Goal: Transaction & Acquisition: Purchase product/service

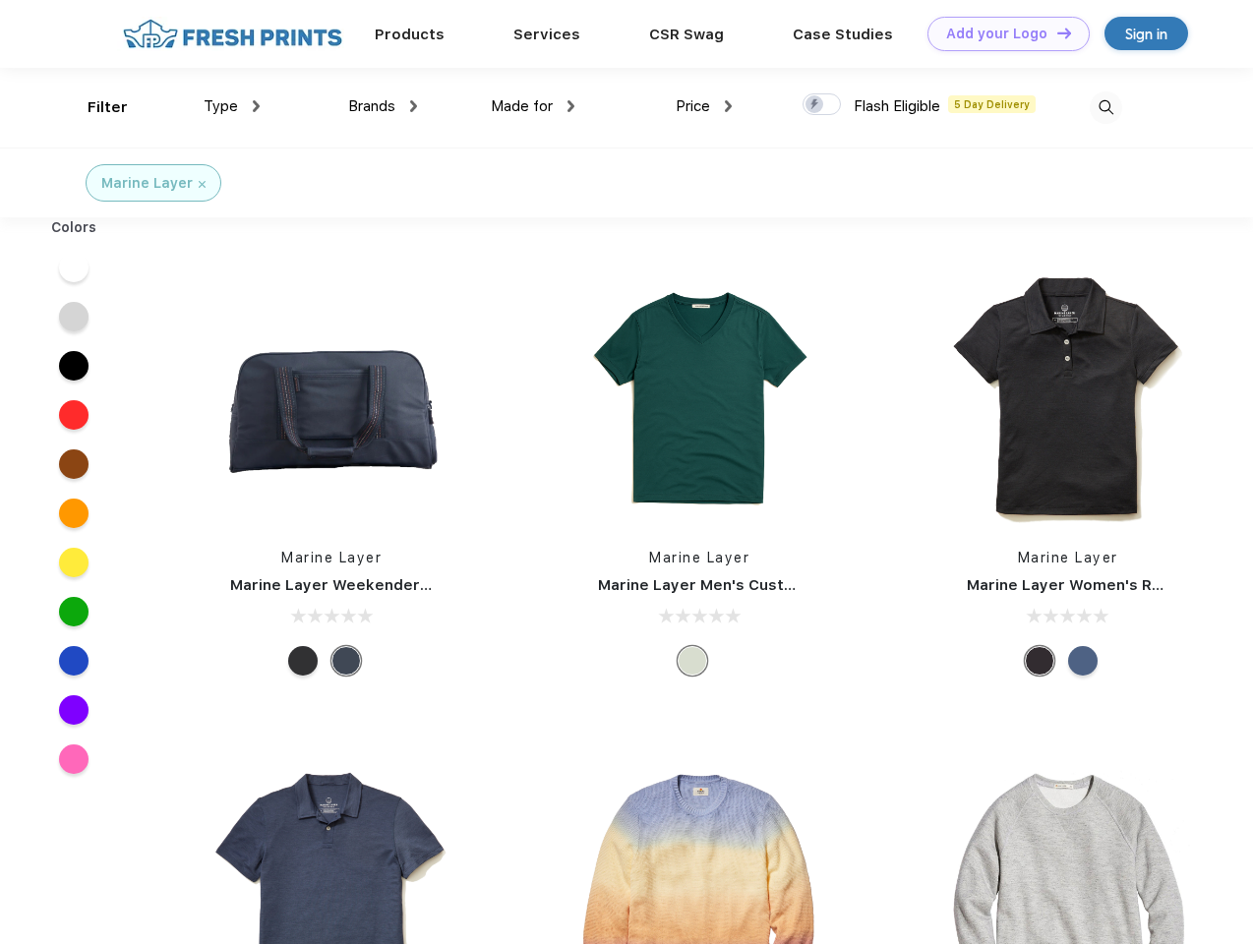
click at [1001, 33] on link "Add your Logo Design Tool" at bounding box center [1009, 34] width 162 height 34
click at [0, 0] on div "Design Tool" at bounding box center [0, 0] width 0 height 0
click at [1055, 32] on link "Add your Logo Design Tool" at bounding box center [1009, 34] width 162 height 34
click at [94, 107] on div "Filter" at bounding box center [108, 107] width 40 height 23
click at [232, 106] on span "Type" at bounding box center [221, 106] width 34 height 18
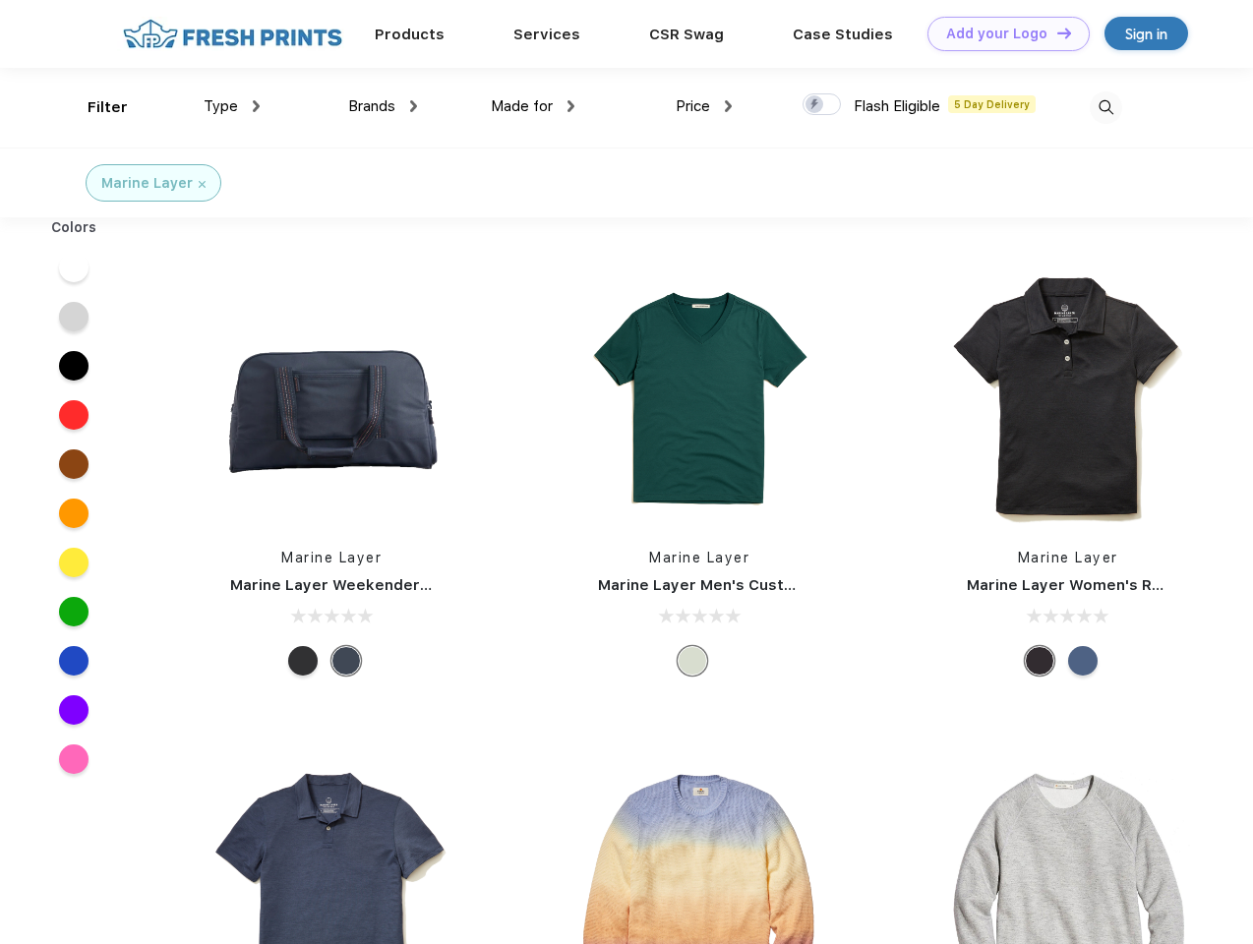
click at [383, 106] on span "Brands" at bounding box center [371, 106] width 47 height 18
click at [533, 106] on span "Made for" at bounding box center [522, 106] width 62 height 18
click at [704, 106] on span "Price" at bounding box center [693, 106] width 34 height 18
click at [822, 105] on div at bounding box center [822, 104] width 38 height 22
click at [815, 105] on input "checkbox" at bounding box center [809, 98] width 13 height 13
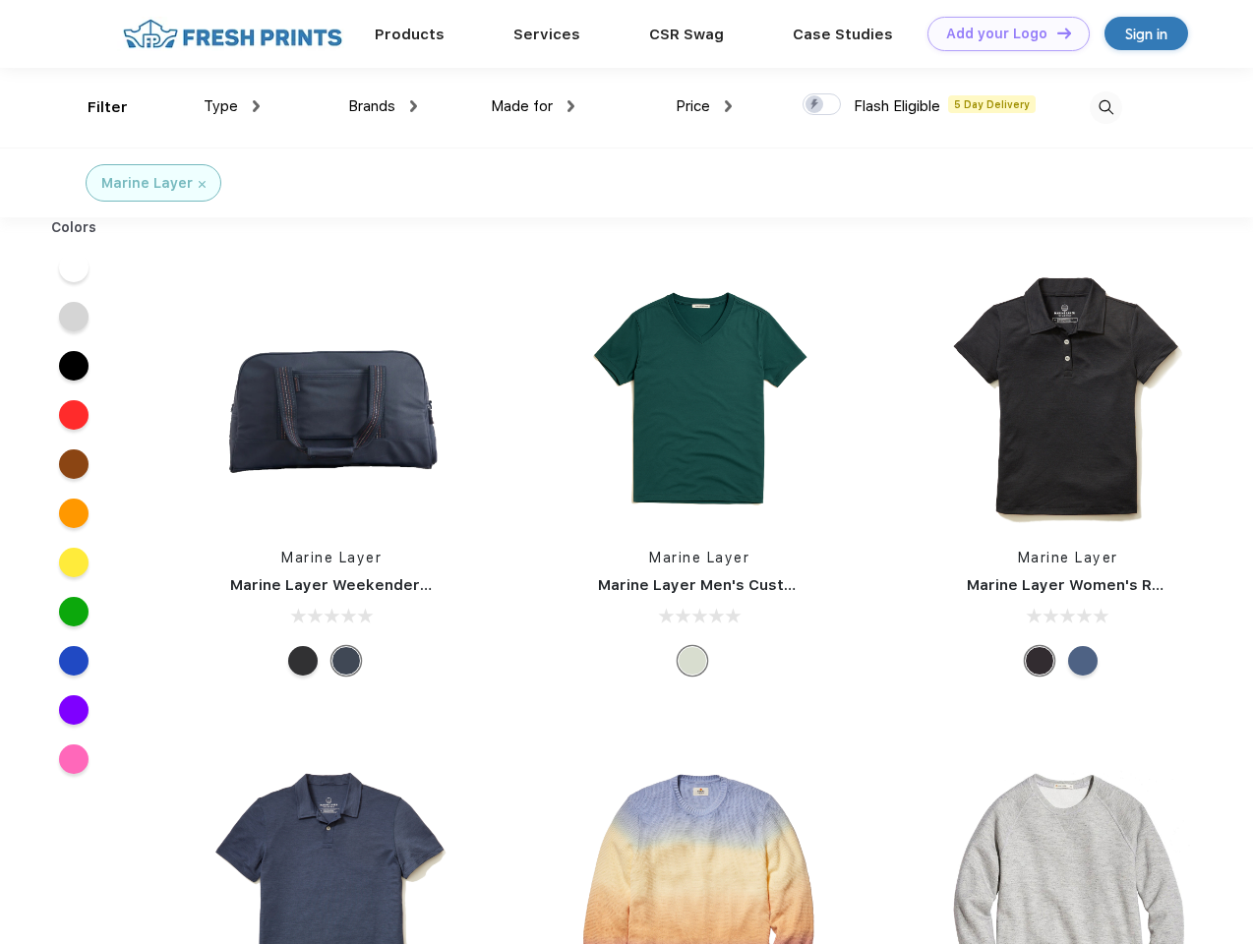
click at [1106, 107] on img at bounding box center [1106, 107] width 32 height 32
